Goal: Information Seeking & Learning: Learn about a topic

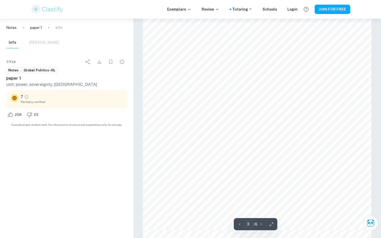
scroll to position [743, 0]
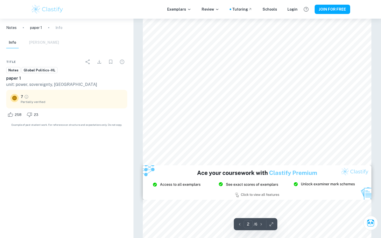
type input "3"
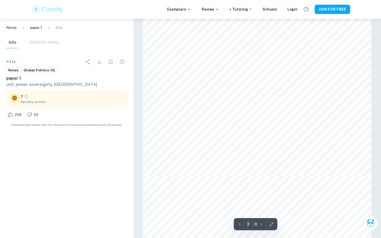
scroll to position [795, 0]
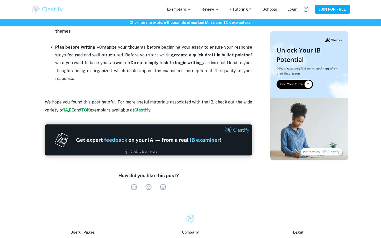
scroll to position [647, 0]
